Goal: Information Seeking & Learning: Find specific fact

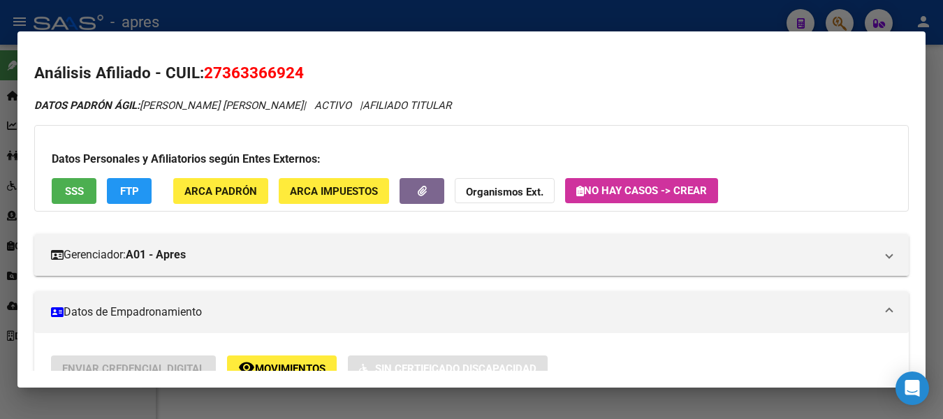
scroll to position [738, 0]
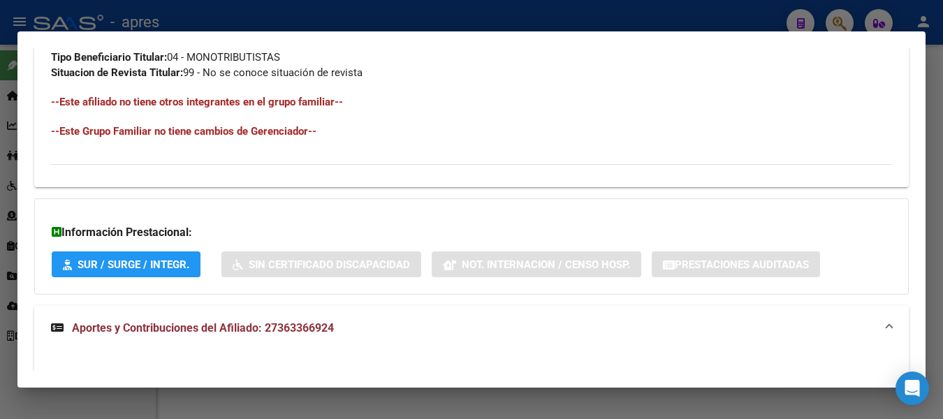
click at [336, 20] on div at bounding box center [471, 209] width 943 height 419
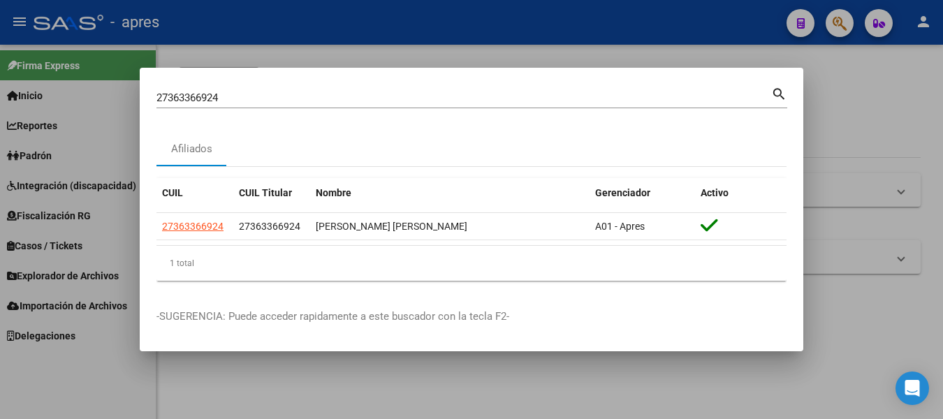
click at [336, 20] on div at bounding box center [471, 209] width 943 height 419
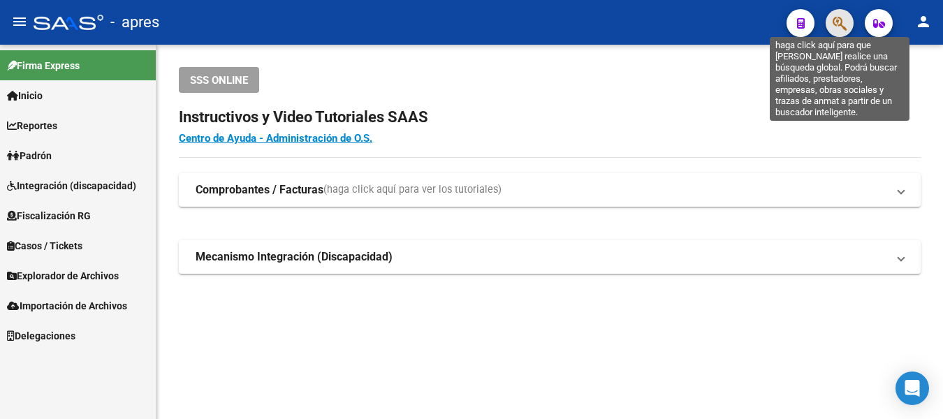
click at [842, 26] on icon "button" at bounding box center [840, 23] width 14 height 16
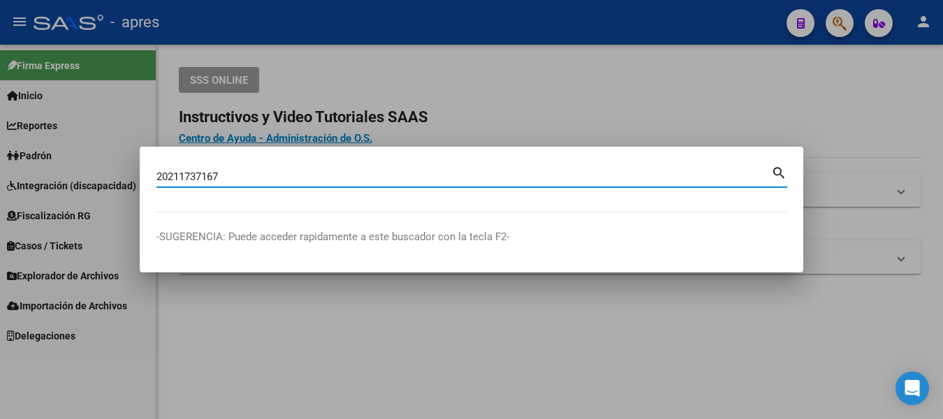
type input "20211737167"
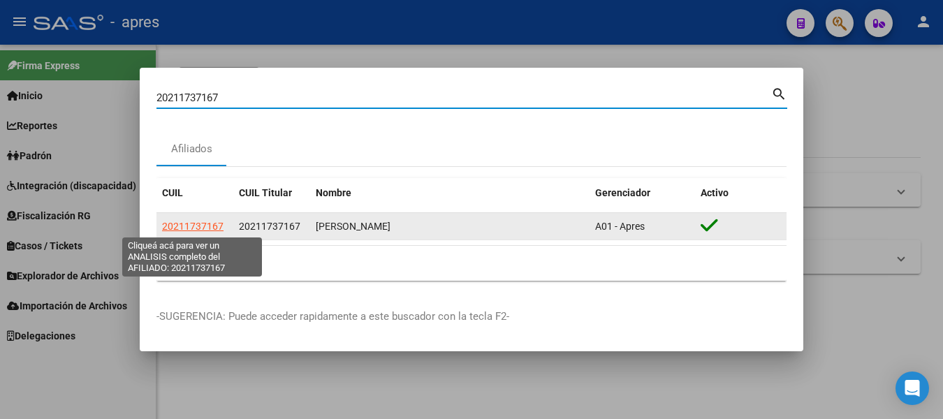
click at [200, 224] on span "20211737167" at bounding box center [192, 226] width 61 height 11
type textarea "20211737167"
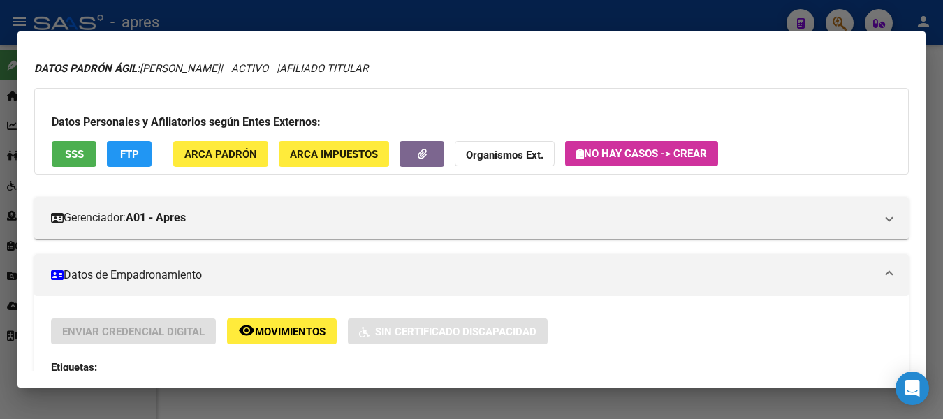
scroll to position [0, 0]
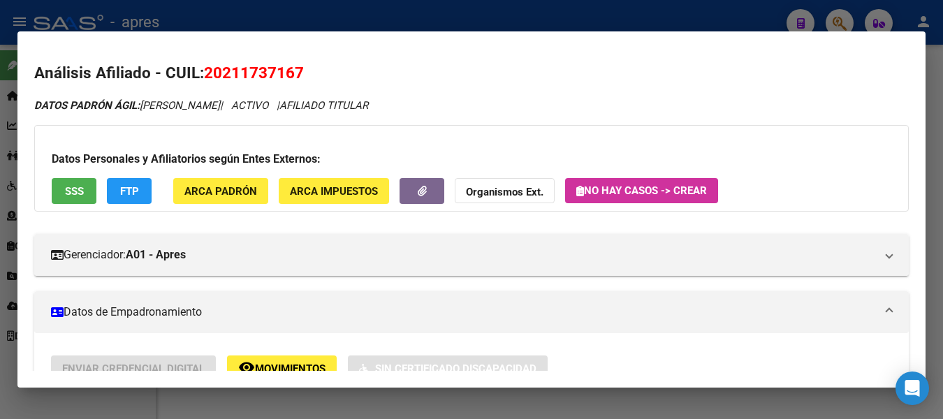
click at [71, 188] on span "SSS" at bounding box center [74, 191] width 19 height 13
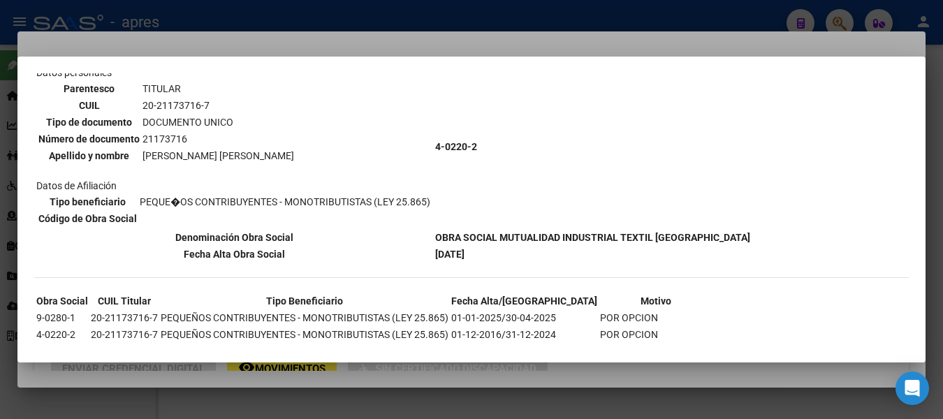
scroll to position [140, 0]
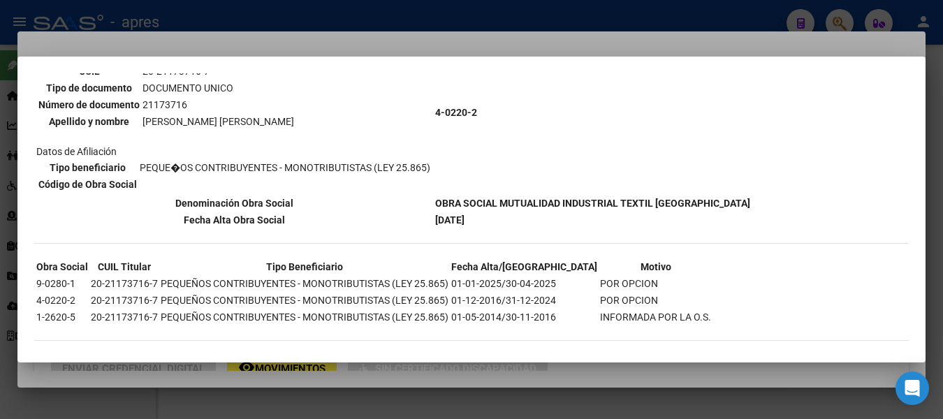
click at [335, 13] on div at bounding box center [471, 209] width 943 height 419
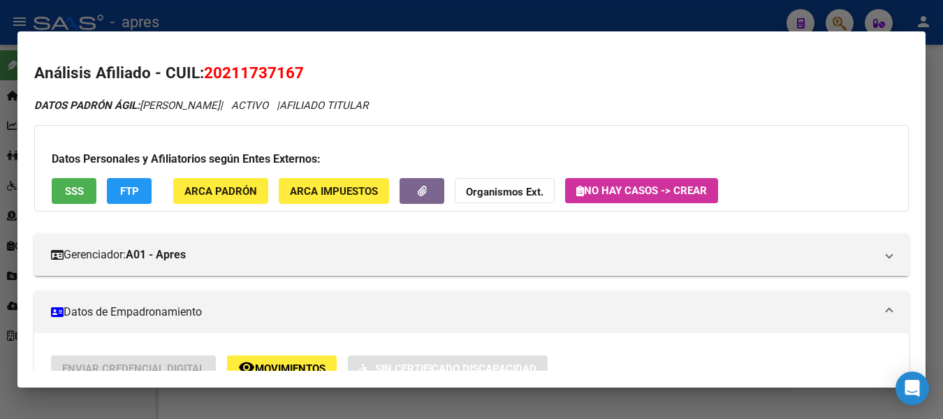
click at [335, 13] on div at bounding box center [471, 209] width 943 height 419
